Goal: Transaction & Acquisition: Purchase product/service

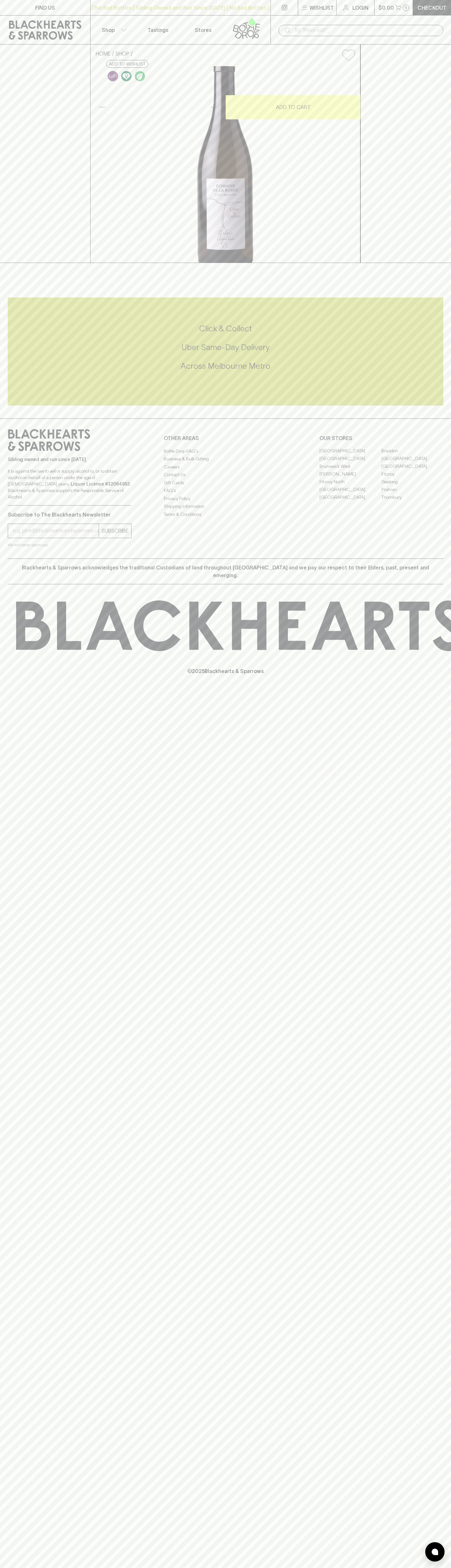
click at [419, 14] on link "Checkout" at bounding box center [431, 7] width 38 height 15
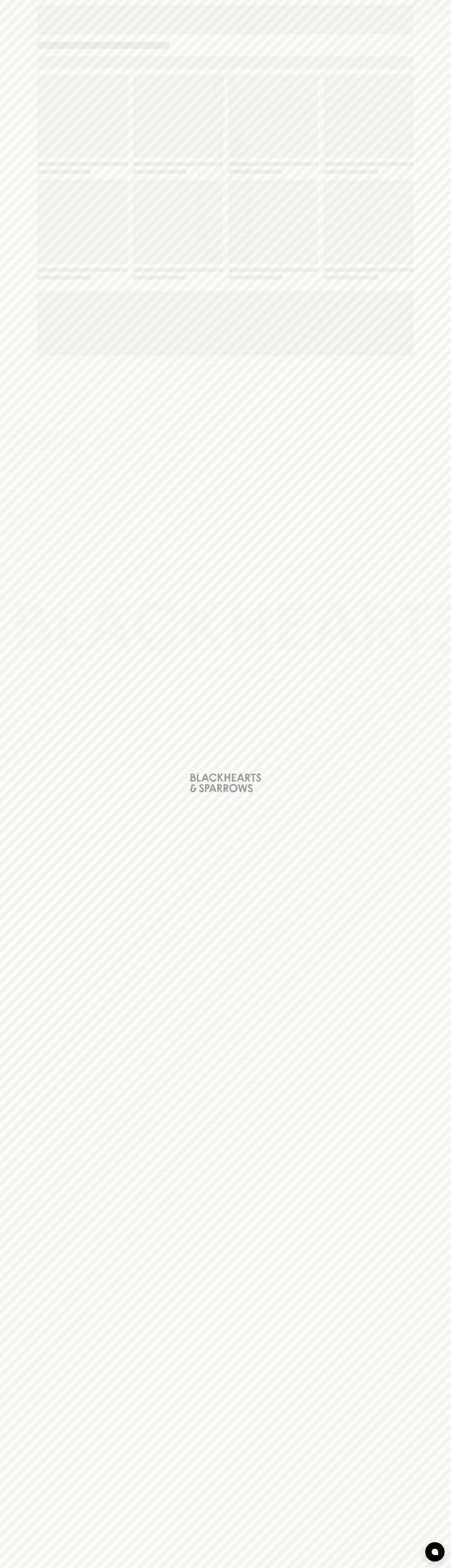
click at [434, 1296] on div "Loading" at bounding box center [225, 784] width 451 height 1568
click at [75, 1567] on html "FIND US | No Bad Bottles | Sibling Owned and Run Since 2006 | No Bad Bottles | …" at bounding box center [225, 784] width 451 height 1568
click at [5, 972] on div "Loading" at bounding box center [225, 784] width 451 height 1568
